Goal: Find specific page/section: Find specific page/section

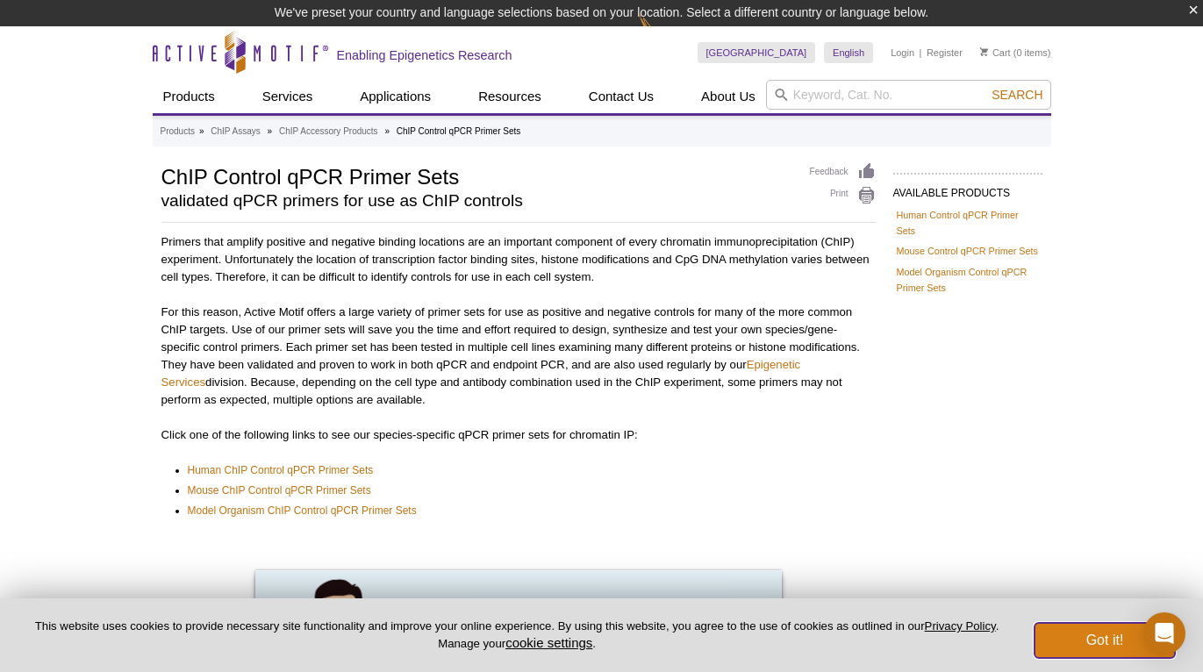
click at [1103, 642] on button "Got it!" at bounding box center [1105, 640] width 140 height 35
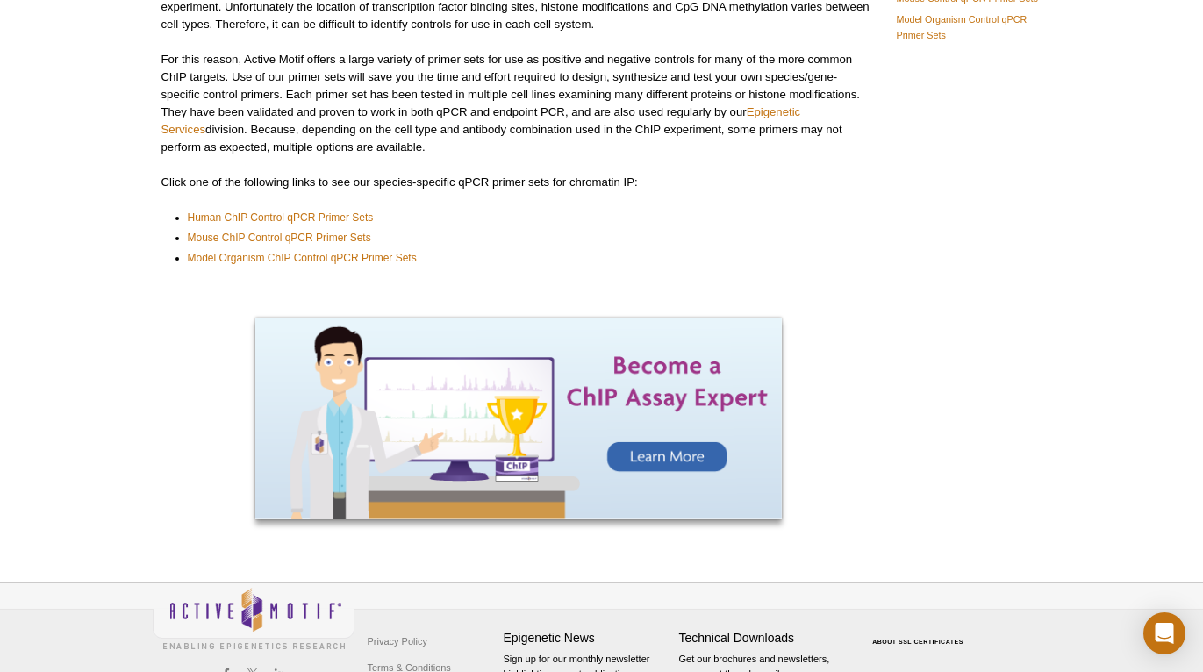
scroll to position [250, 0]
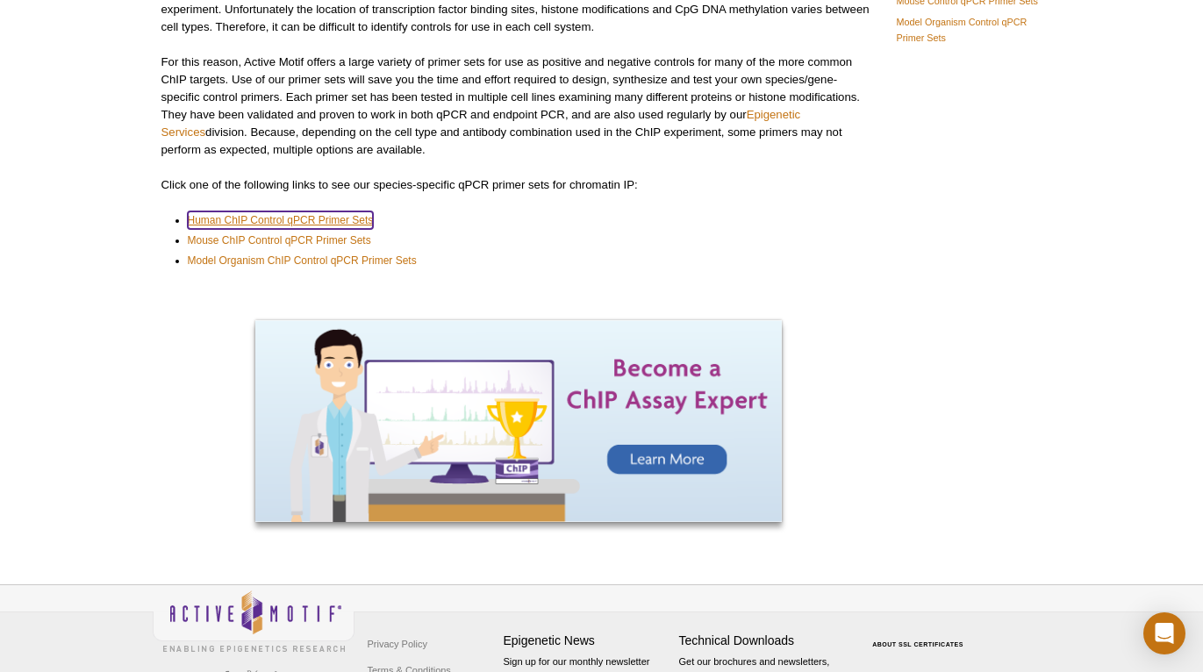
click at [326, 214] on link "Human ChIP Control qPCR Primer Sets" at bounding box center [281, 221] width 186 height 18
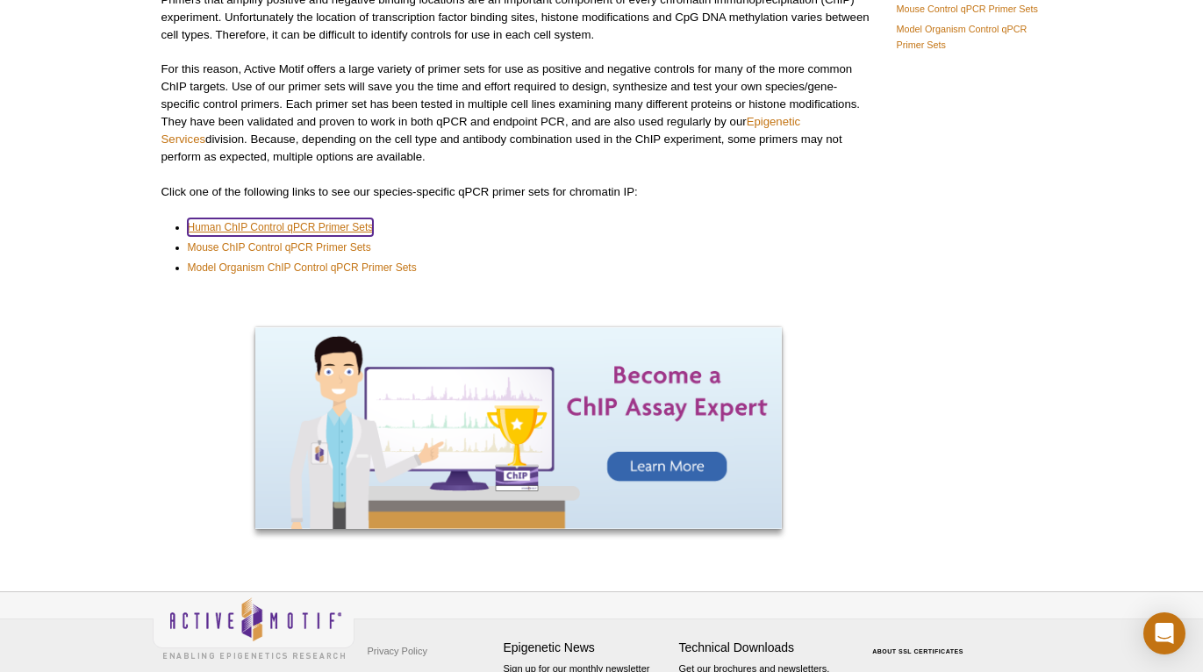
scroll to position [224, 0]
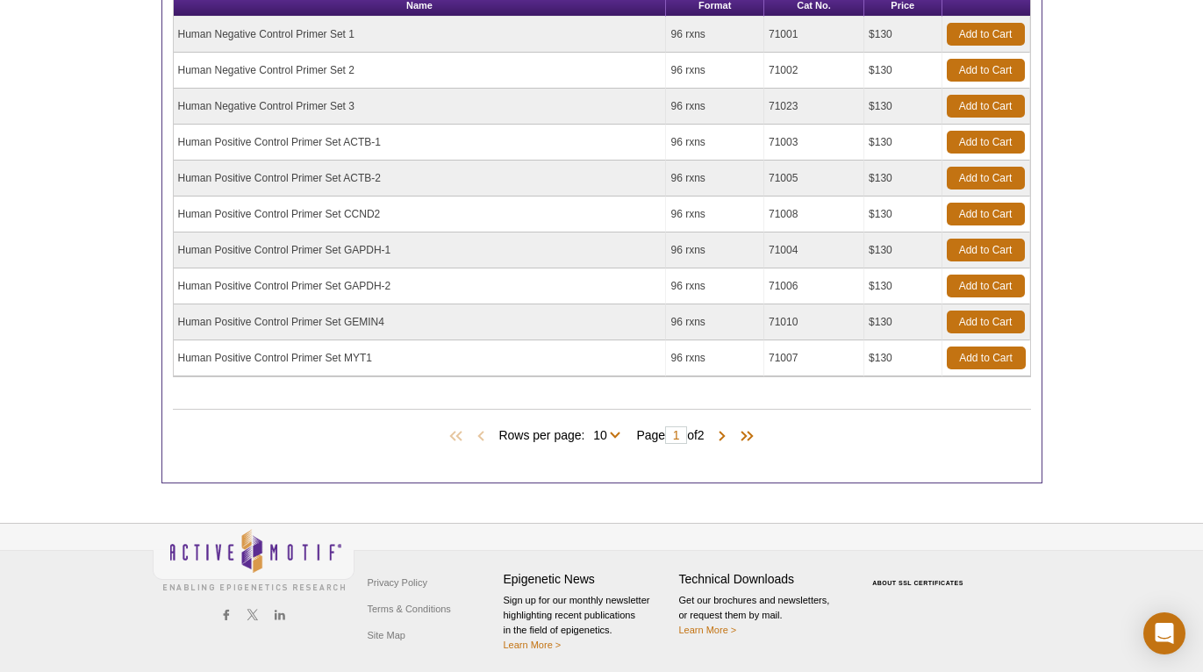
scroll to position [628, 0]
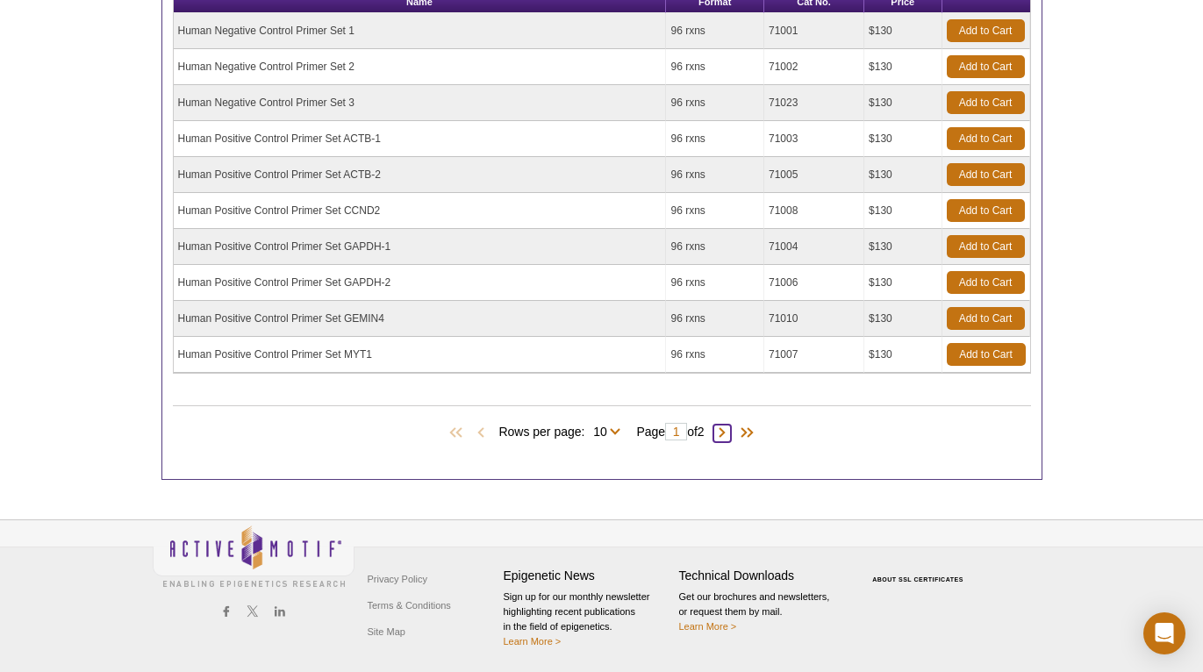
click at [728, 432] on span at bounding box center [723, 434] width 18 height 18
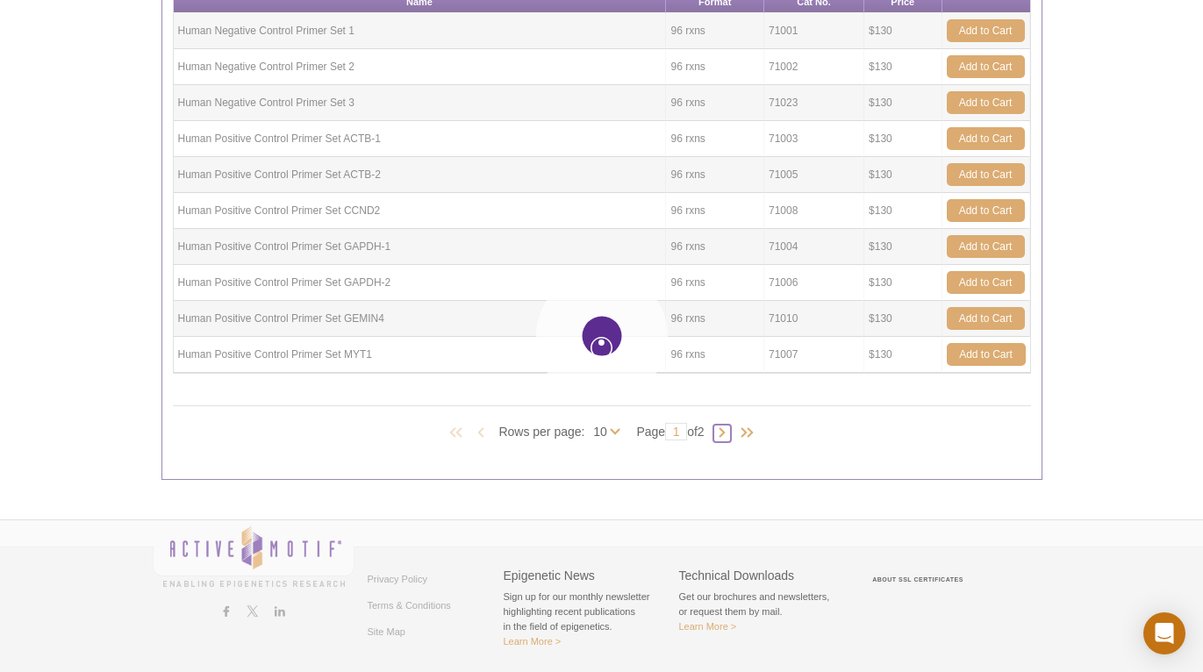
type input "2"
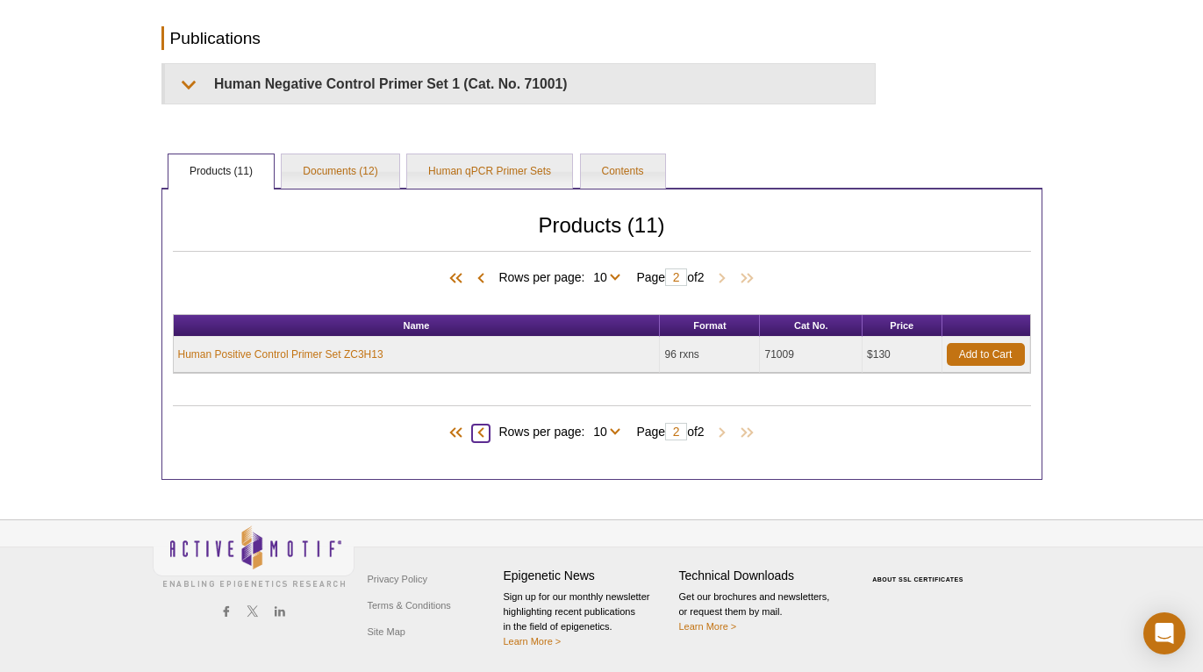
click at [472, 428] on span at bounding box center [481, 434] width 18 height 18
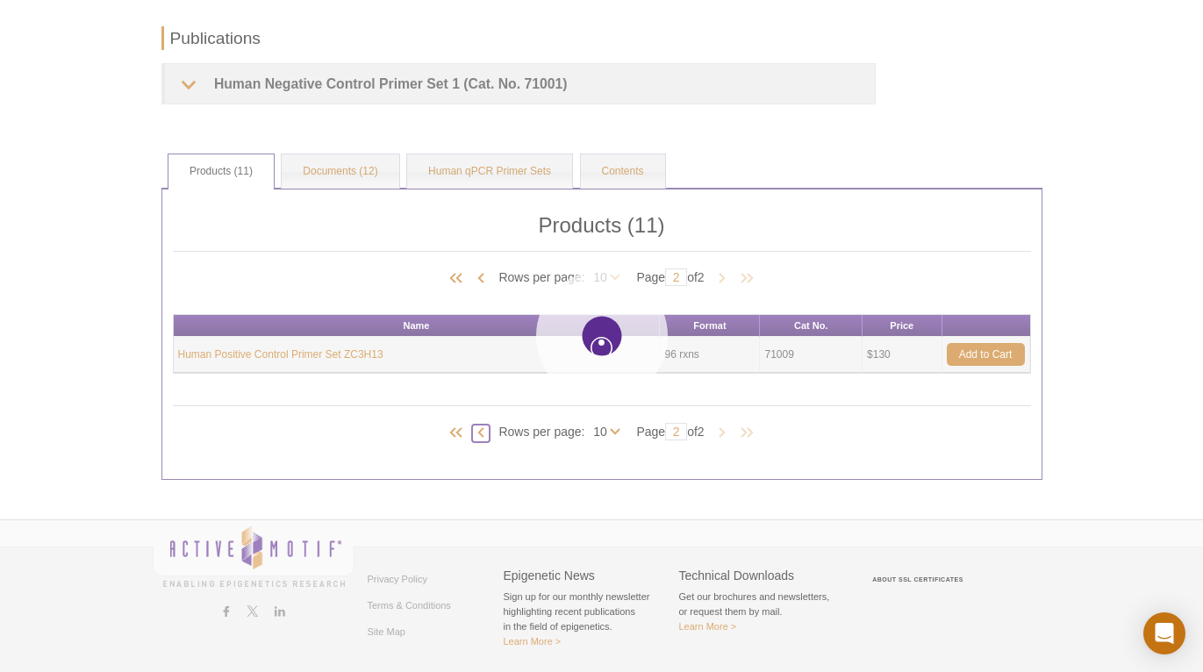
type input "1"
